Goal: Task Accomplishment & Management: Use online tool/utility

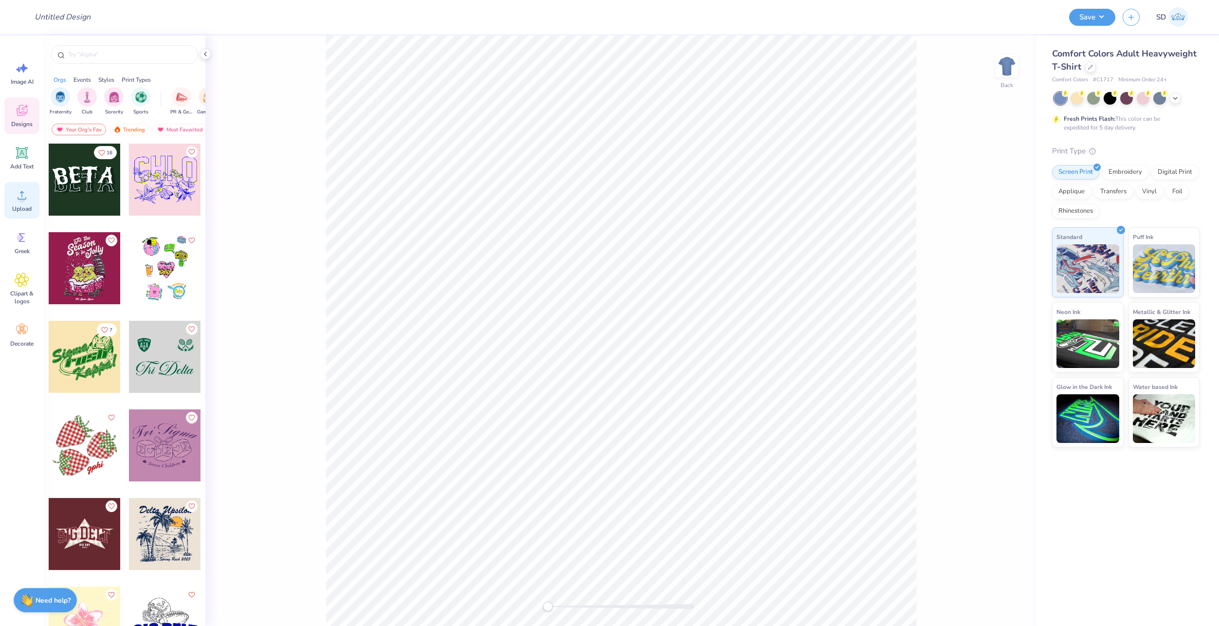
click at [16, 193] on icon at bounding box center [22, 195] width 15 height 15
click at [928, 220] on div "Back W 14.17 14.17 " H 13.18 13.18 " Y 5.91 5.91 " Center Middle Top Bottom" at bounding box center [620, 331] width 831 height 590
click at [1094, 17] on button "Save" at bounding box center [1092, 15] width 46 height 17
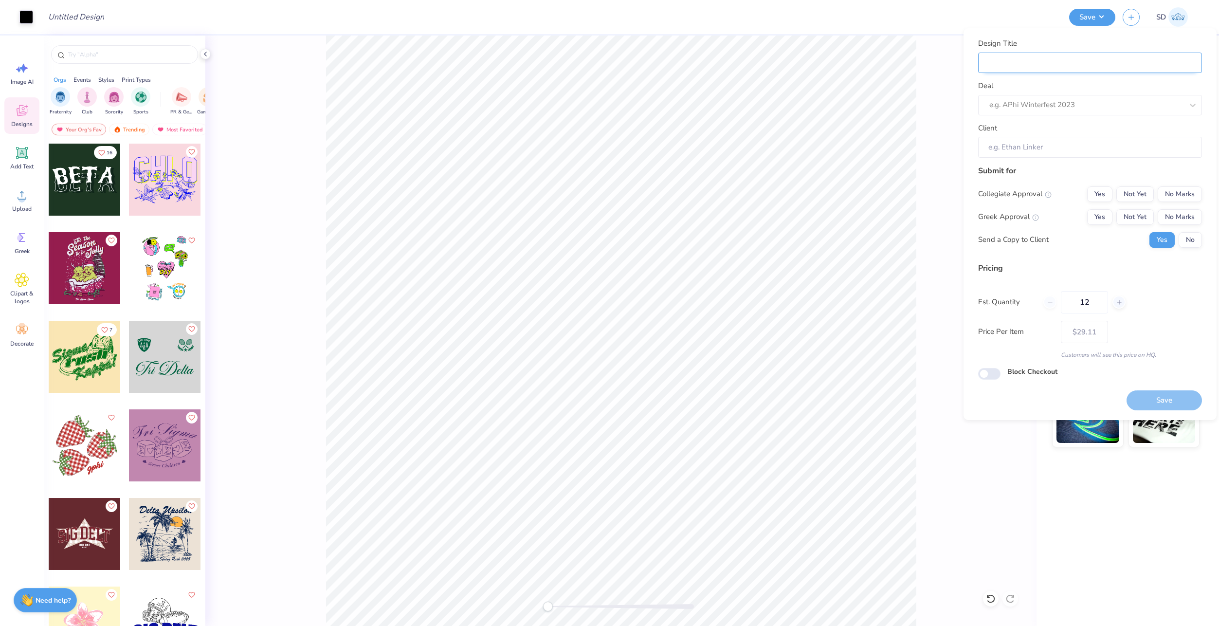
click at [1030, 59] on input "Design Title" at bounding box center [1090, 63] width 224 height 21
type input "T"
type input "Te"
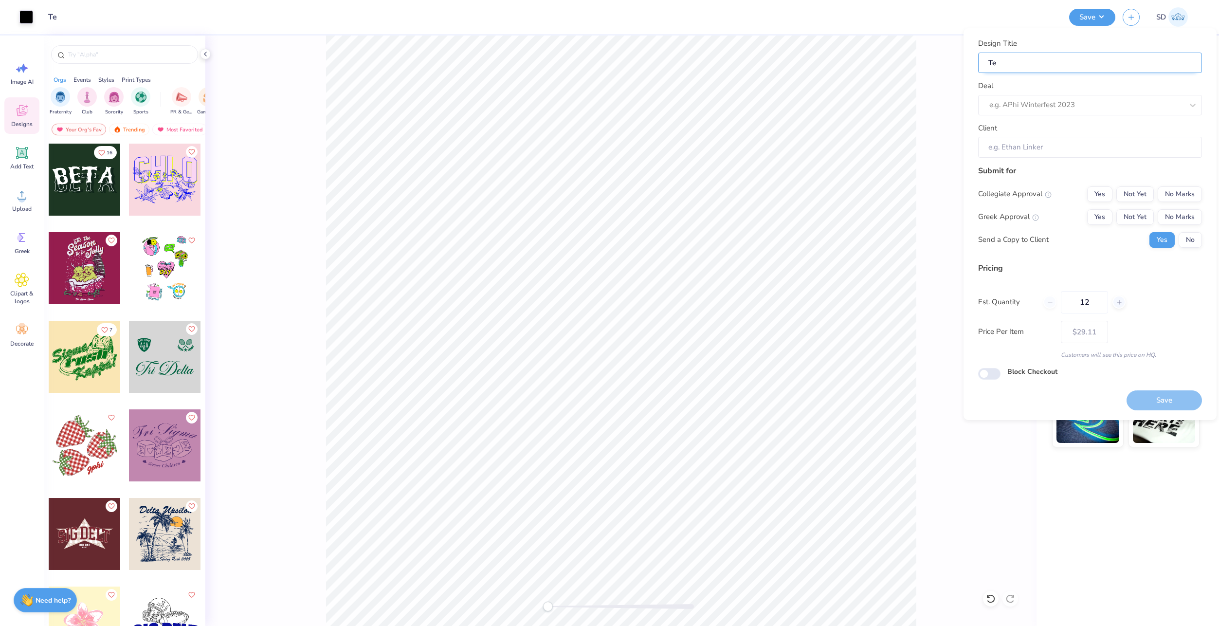
type input "Tes"
type input "Test"
type input "Testst"
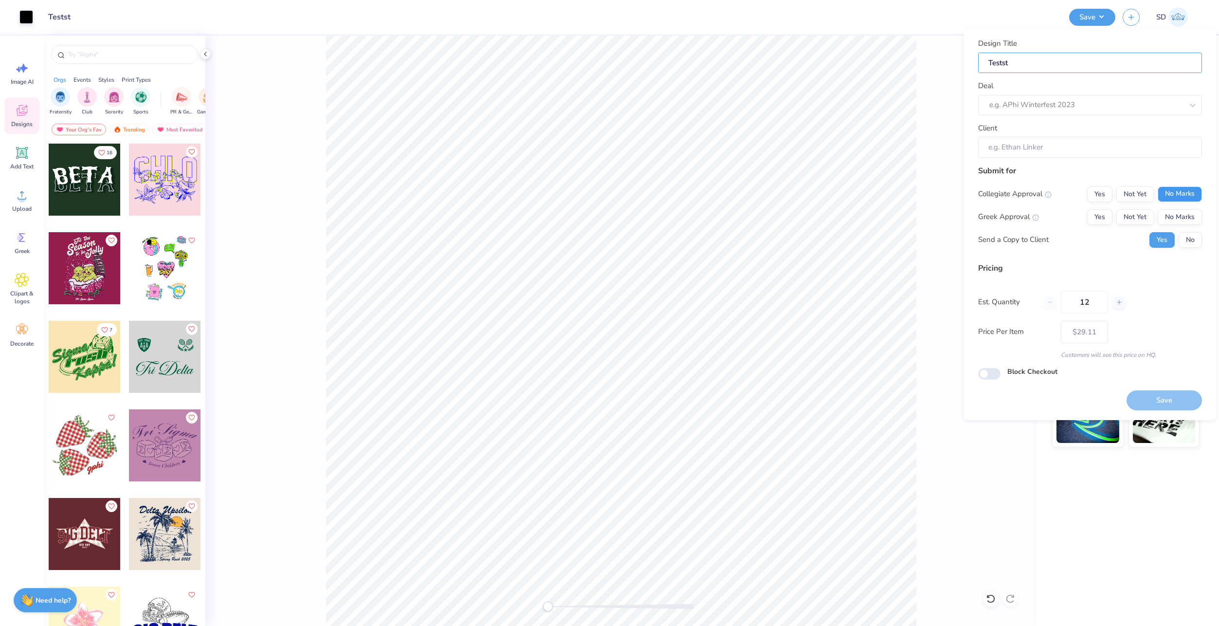
type input "Testst"
click at [1178, 189] on button "No Marks" at bounding box center [1180, 194] width 44 height 16
click at [1176, 212] on button "No Marks" at bounding box center [1180, 217] width 44 height 16
type input "$29.11"
click at [1198, 237] on button "No" at bounding box center [1190, 240] width 23 height 16
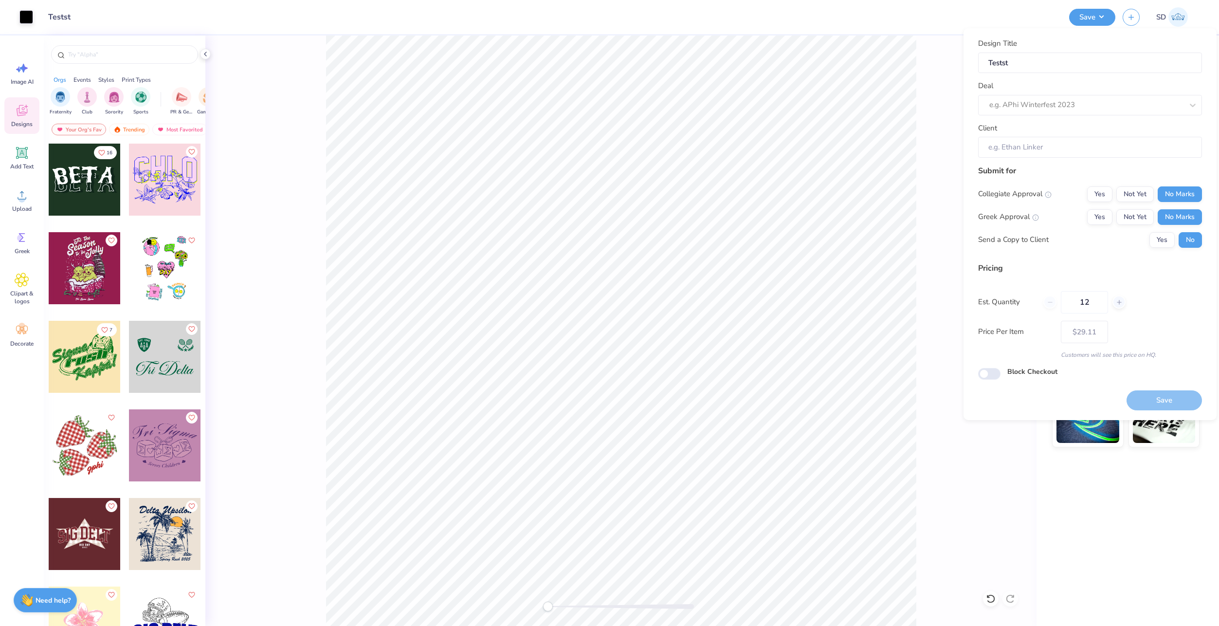
click at [1183, 296] on div "Est. Quantity 12" at bounding box center [1090, 302] width 224 height 22
click at [1030, 143] on input "Client" at bounding box center [1090, 147] width 224 height 21
click at [1033, 102] on div at bounding box center [1086, 104] width 194 height 13
click at [1019, 160] on div "Test Sophia1q2t6" at bounding box center [1090, 166] width 216 height 16
type input "Fcdcge Aa"
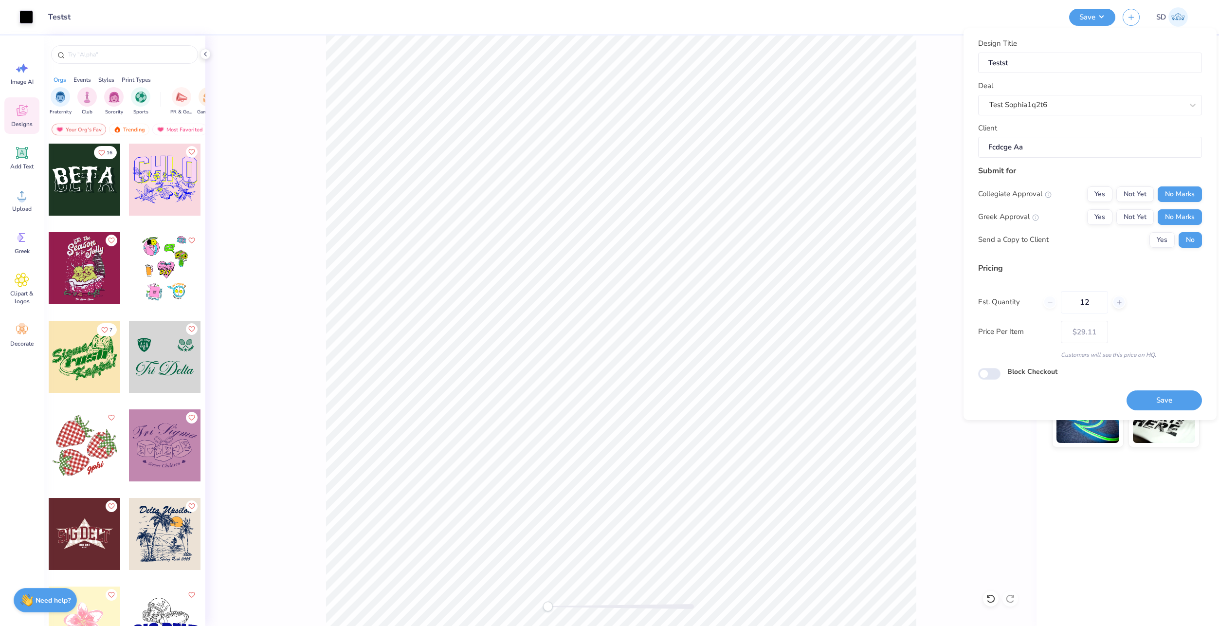
click at [1154, 309] on div "Est. Quantity 12" at bounding box center [1090, 302] width 224 height 22
click at [1156, 399] on button "Save" at bounding box center [1164, 400] width 75 height 20
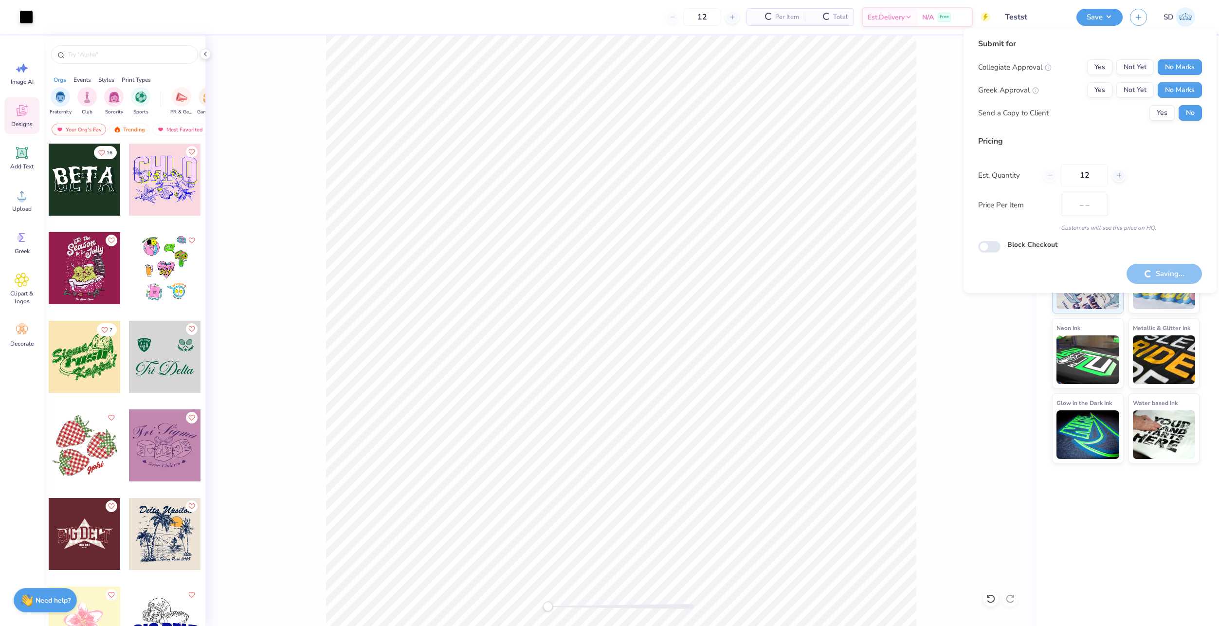
type input "$29.11"
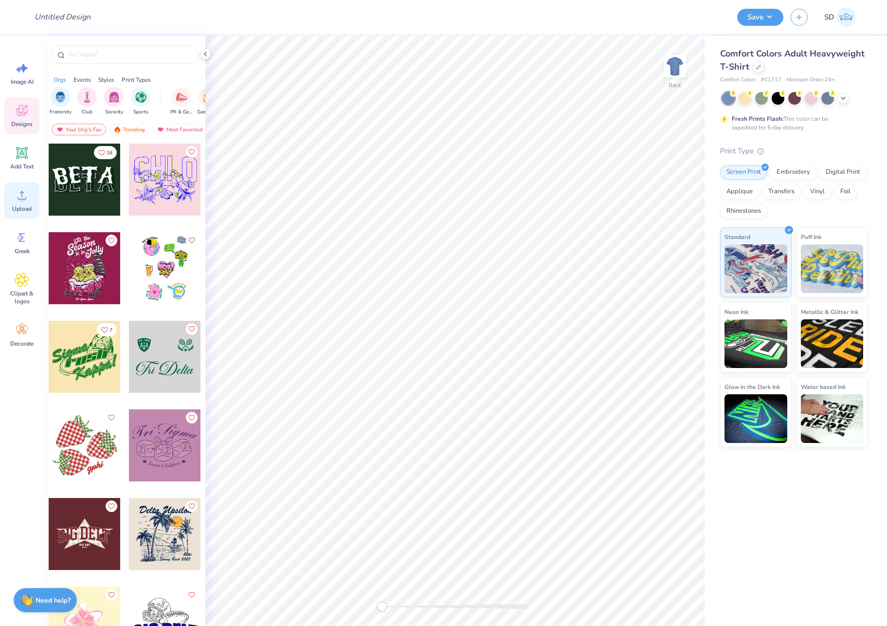
click at [19, 193] on icon at bounding box center [22, 195] width 15 height 15
click at [818, 144] on div "Comfort Colors Adult Heavyweight T-Shirt Comfort Colors # C1717 Minimum Order: …" at bounding box center [793, 247] width 147 height 400
click at [758, 18] on button "Save" at bounding box center [760, 15] width 46 height 17
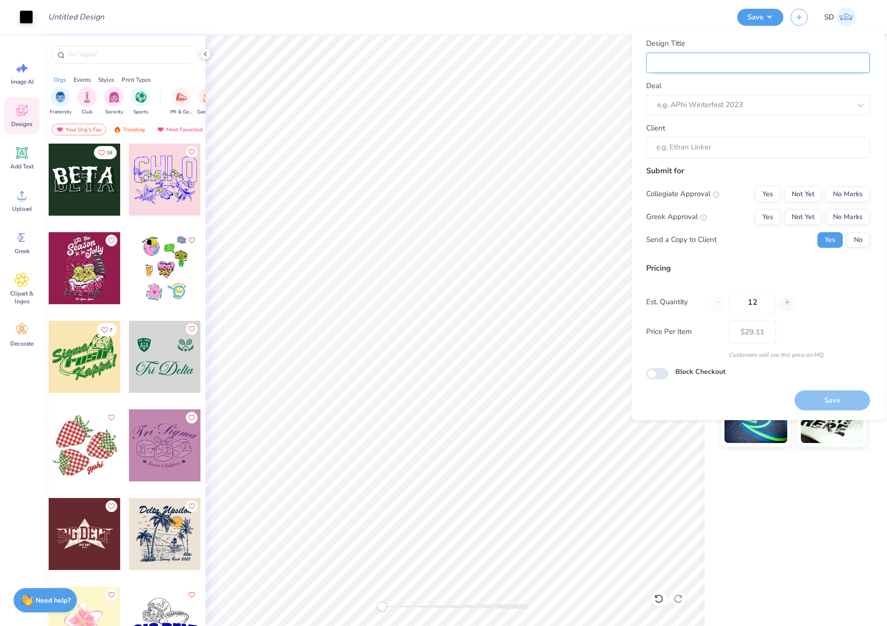
click at [695, 55] on input "Design Title" at bounding box center [758, 63] width 224 height 21
type input "T"
type input "Te"
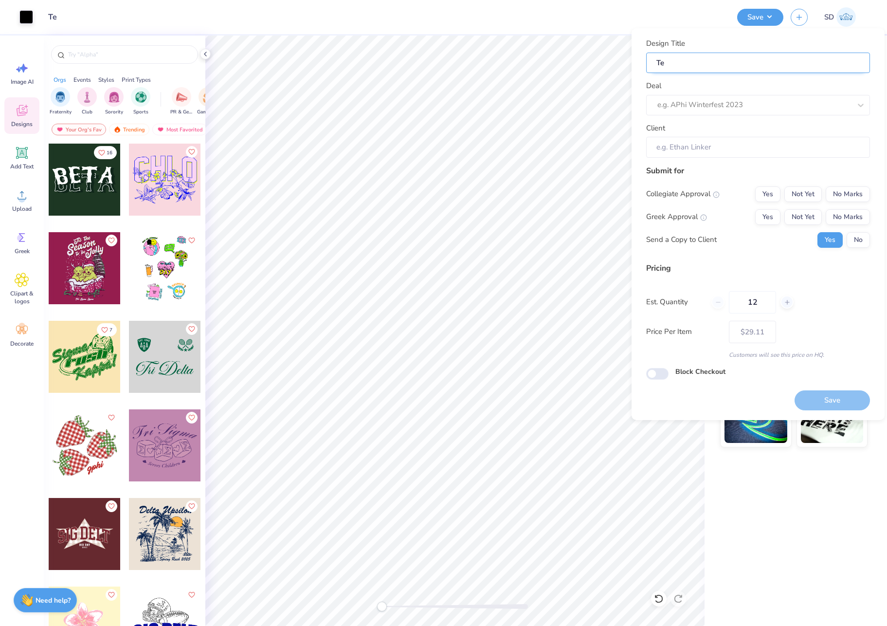
type input "Tes"
type input "Test"
type input "Testt"
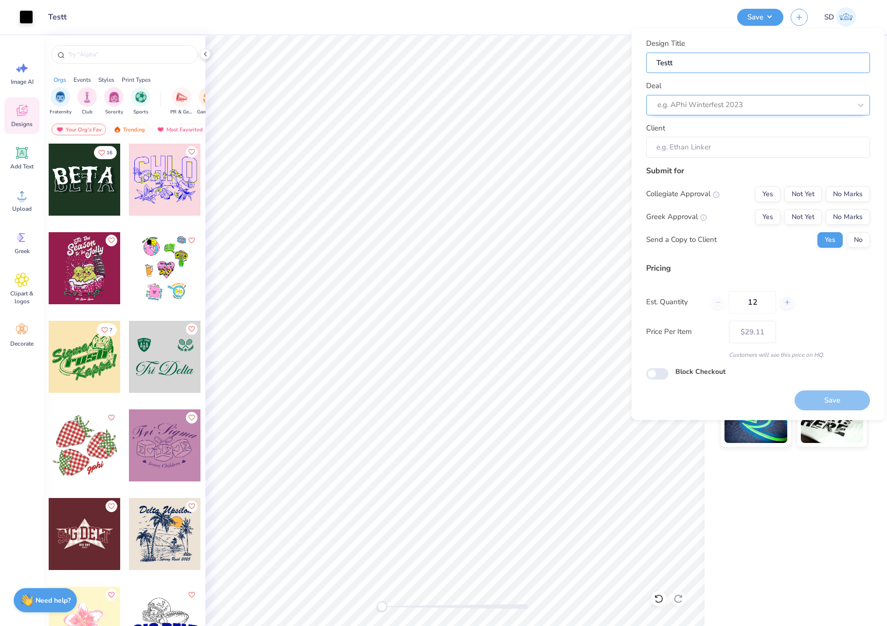
type input "Testt"
click at [694, 105] on div at bounding box center [744, 104] width 174 height 13
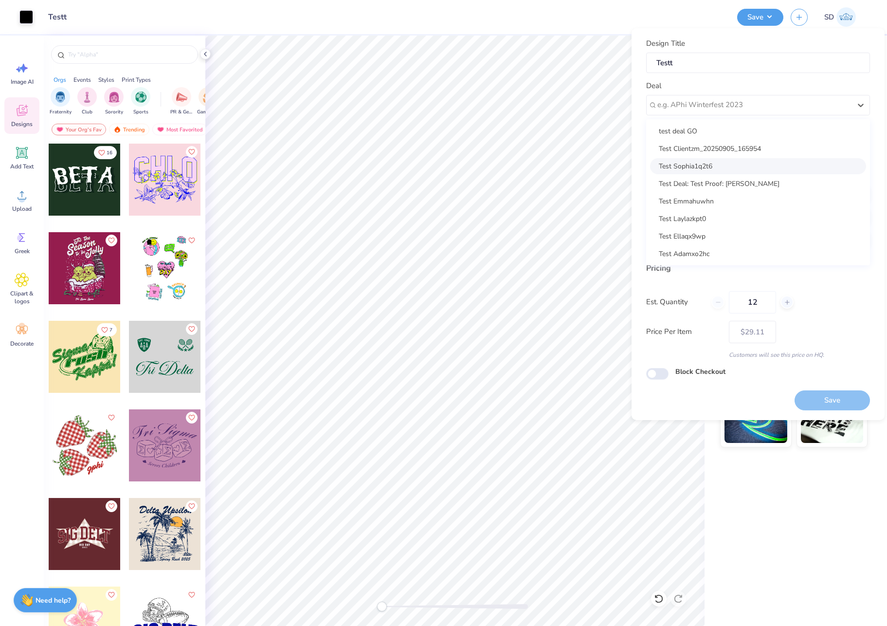
click at [695, 167] on div "Test Sophia1q2t6" at bounding box center [758, 166] width 216 height 16
type input "Fcdcge Aa"
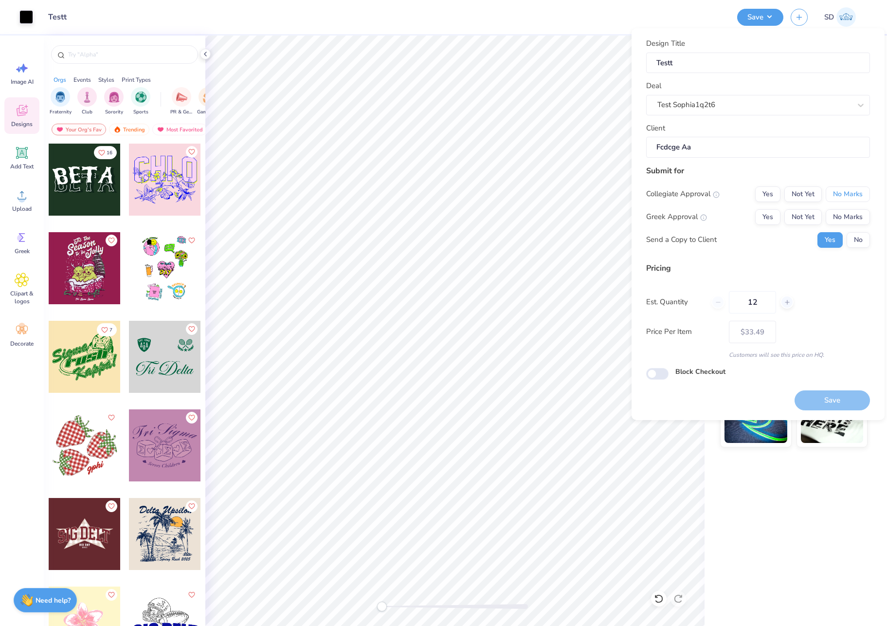
drag, startPoint x: 844, startPoint y: 191, endPoint x: 844, endPoint y: 208, distance: 16.6
click at [844, 193] on button "No Marks" at bounding box center [848, 194] width 44 height 16
click at [845, 220] on button "No Marks" at bounding box center [848, 217] width 44 height 16
click at [856, 247] on button "No" at bounding box center [858, 240] width 23 height 16
click at [857, 243] on button "No" at bounding box center [858, 240] width 23 height 16
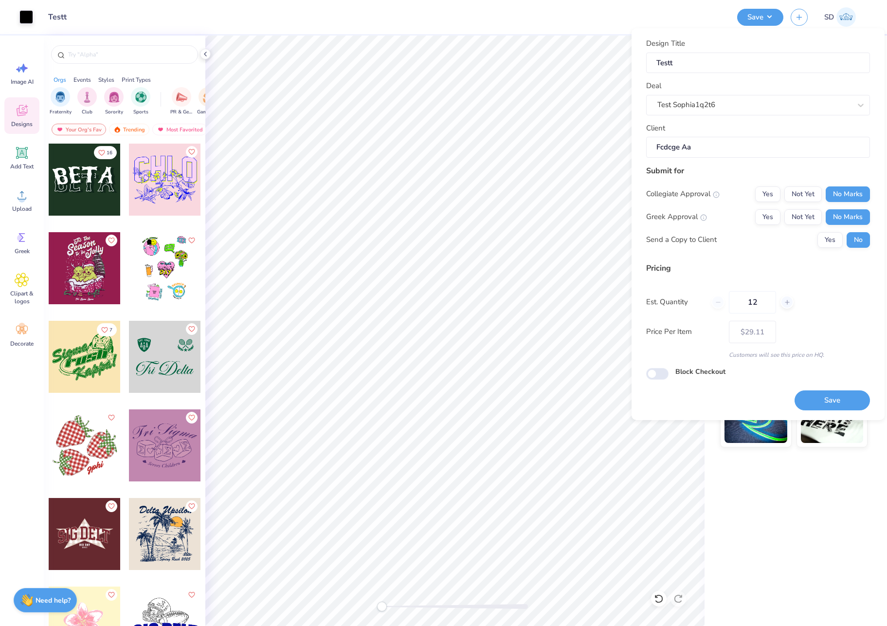
click at [855, 285] on div "Pricing Est. Quantity 12 Price Per Item $29.11 Customers will see this price on…" at bounding box center [758, 310] width 224 height 97
click at [854, 405] on button "Save" at bounding box center [832, 400] width 75 height 20
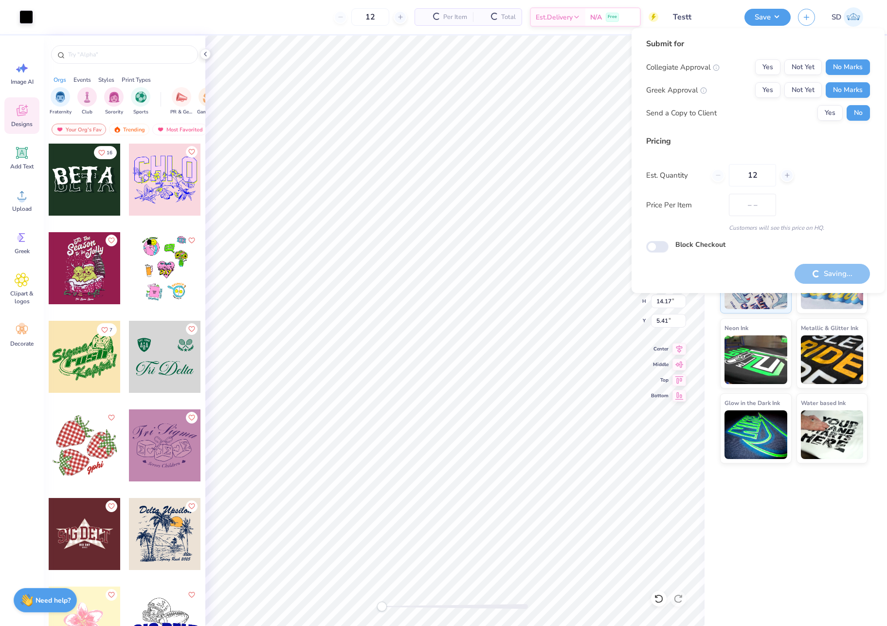
type input "$29.11"
